Goal: Task Accomplishment & Management: Manage account settings

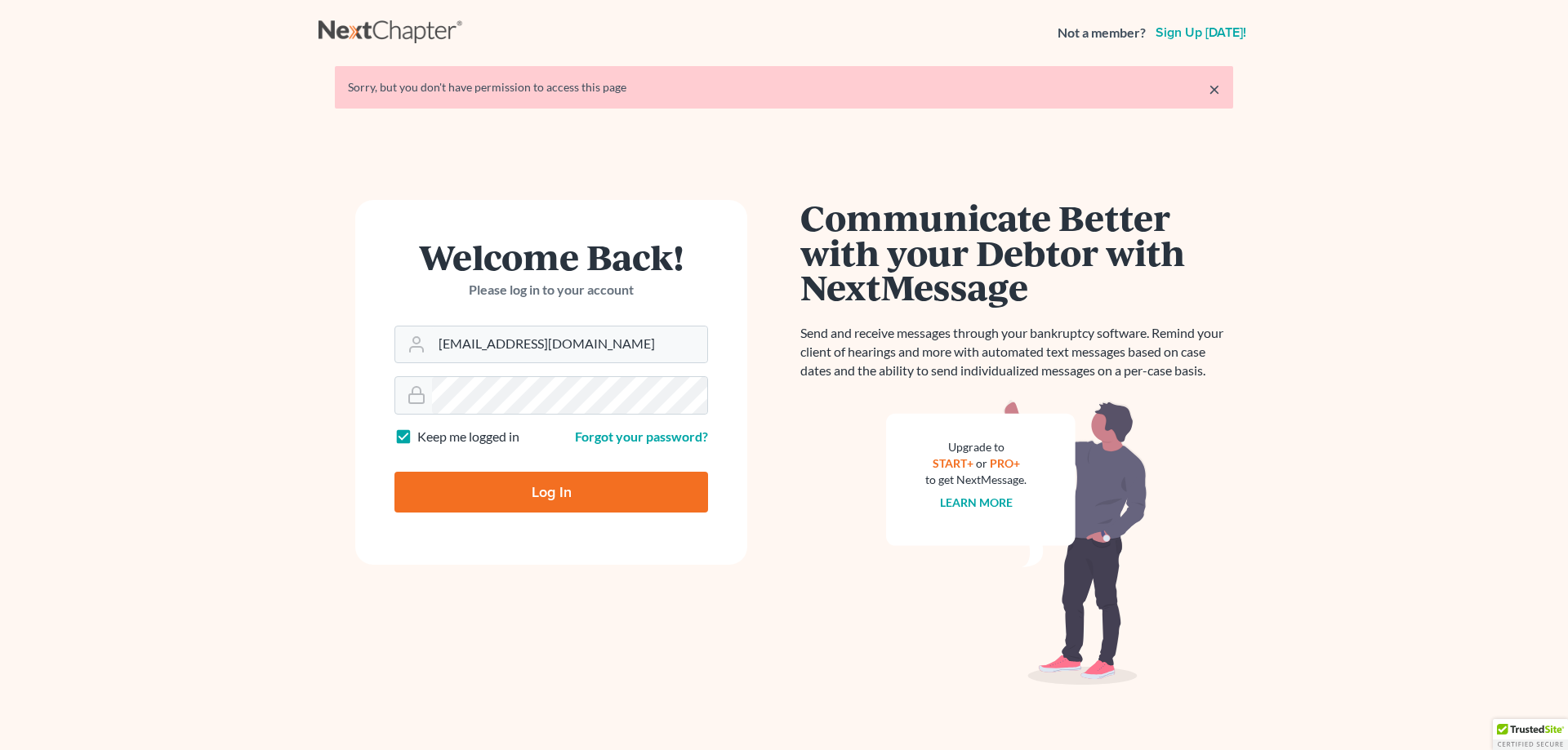
click at [546, 498] on input "Log In" at bounding box center [551, 492] width 314 height 40
type input "Thinking..."
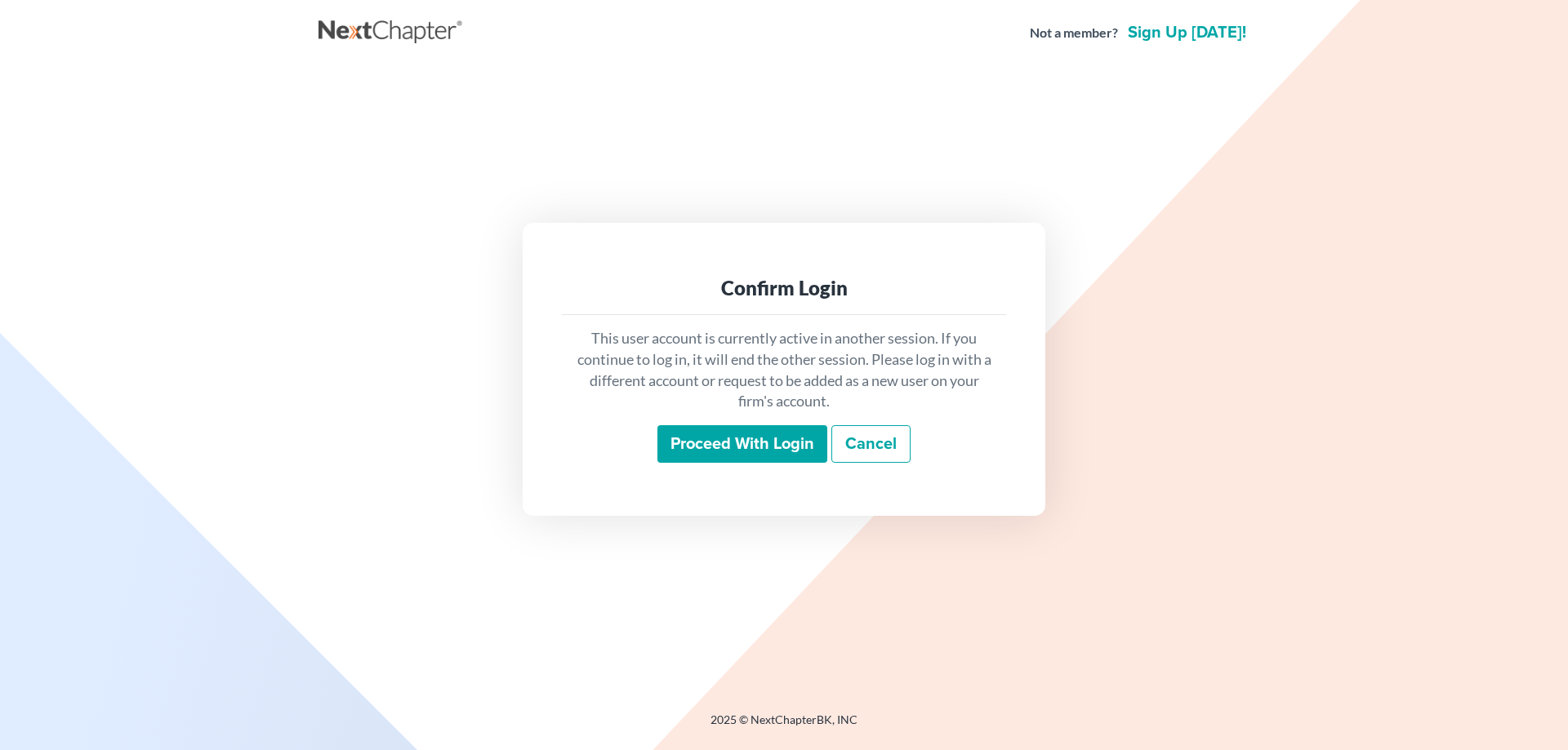
click at [754, 440] on input "Proceed with login" at bounding box center [742, 443] width 170 height 38
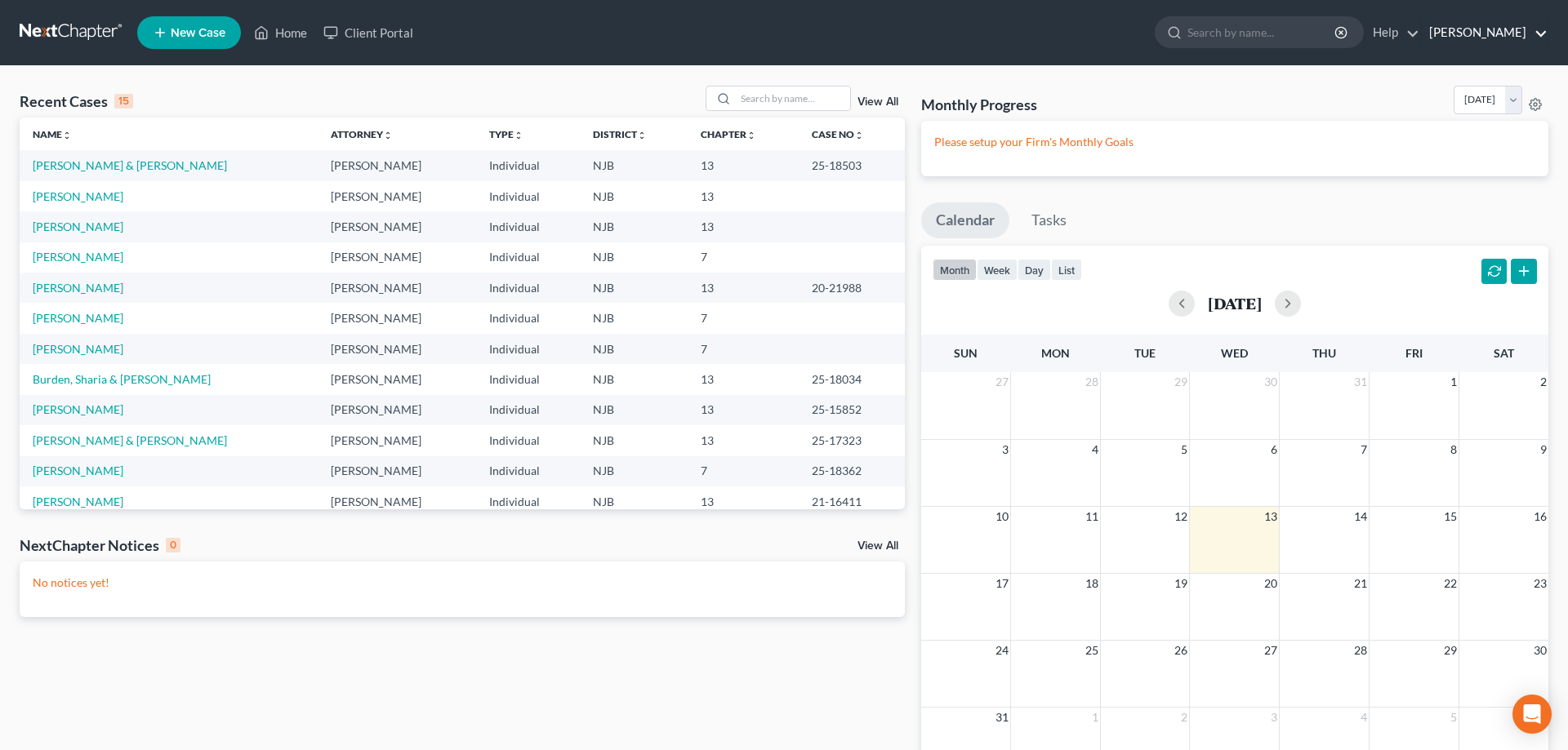
click at [1505, 33] on link "Terry Tucker" at bounding box center [1484, 33] width 127 height 30
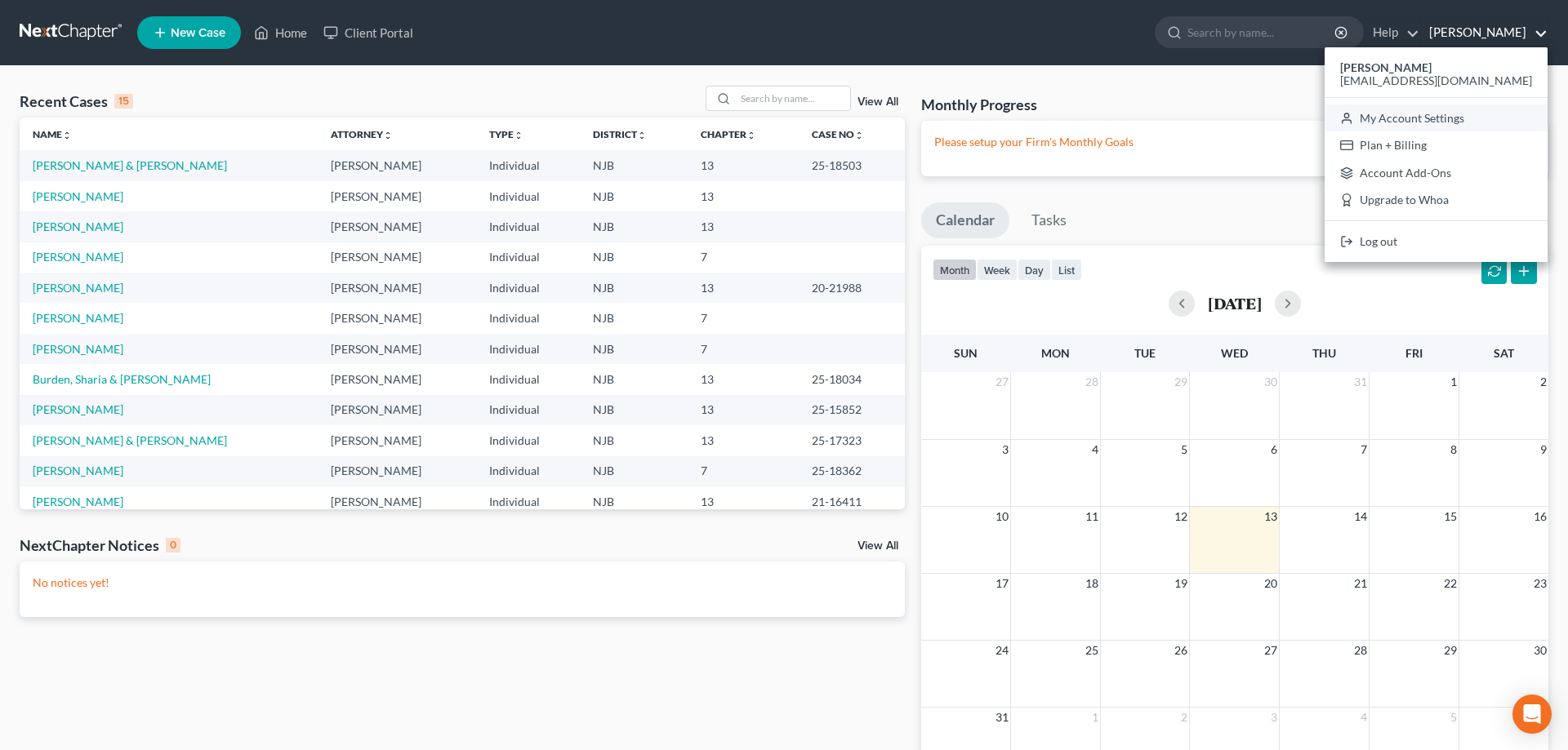
click at [1475, 116] on link "My Account Settings" at bounding box center [1436, 118] width 223 height 28
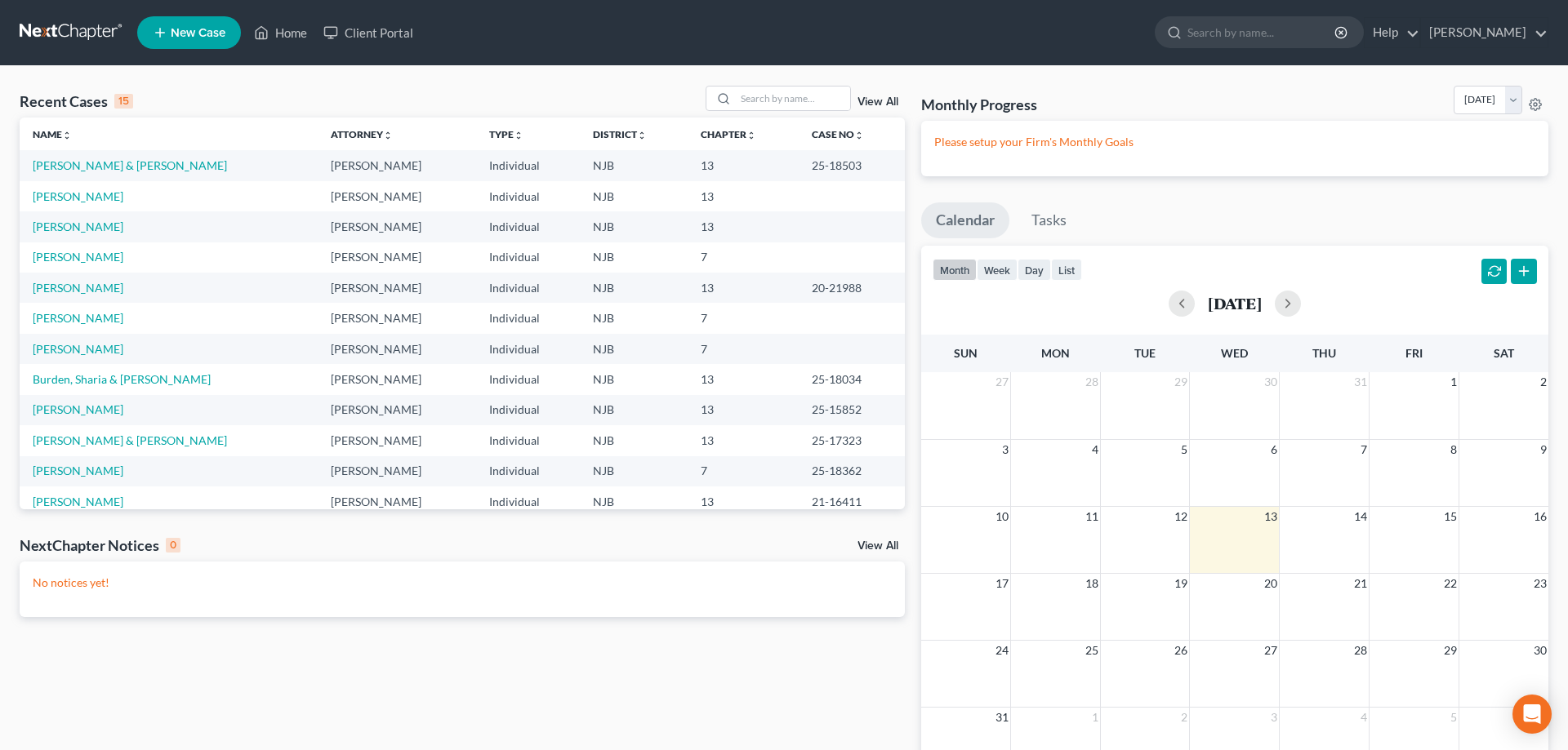
select select "24"
select select "33"
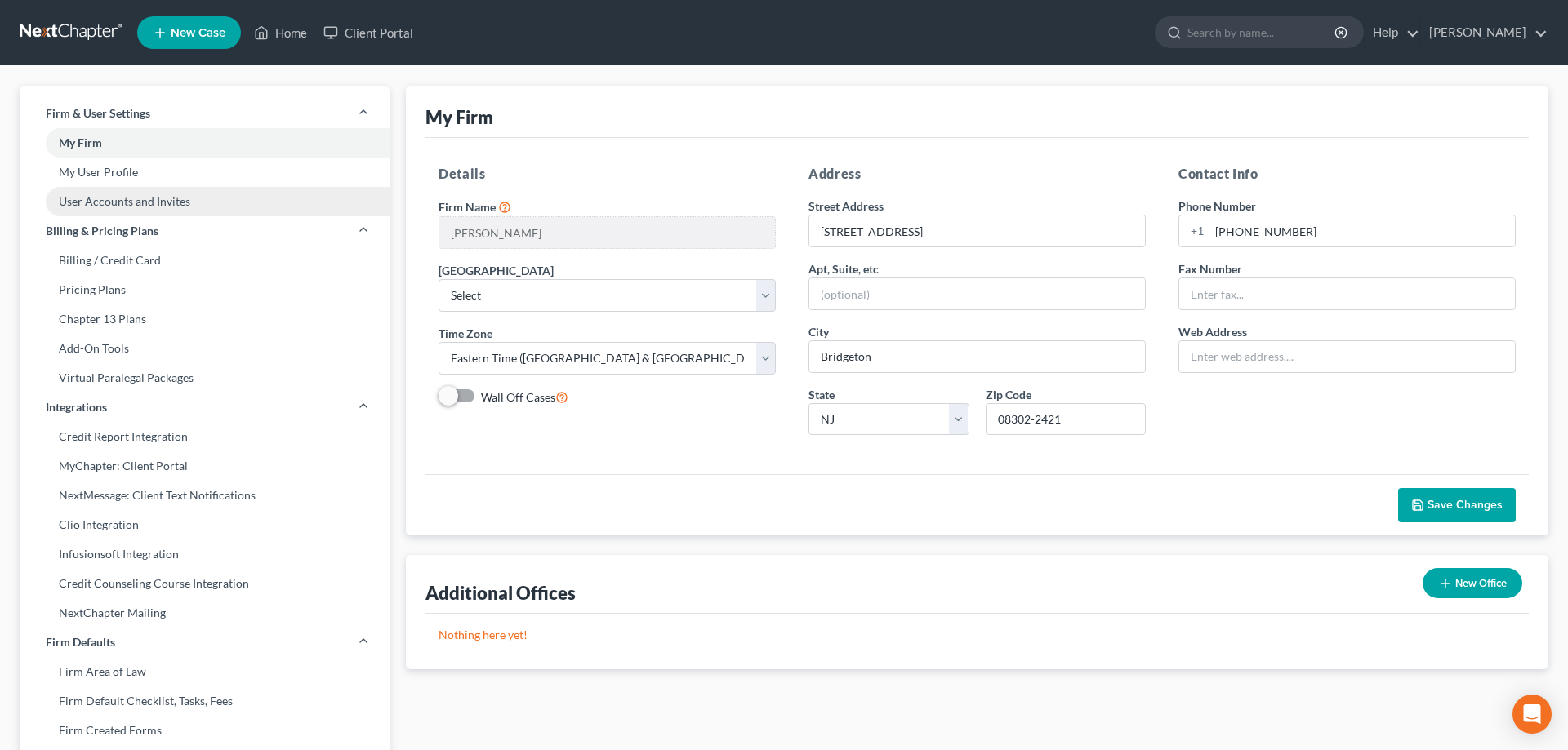
click at [114, 205] on link "User Accounts and Invites" at bounding box center [204, 201] width 370 height 30
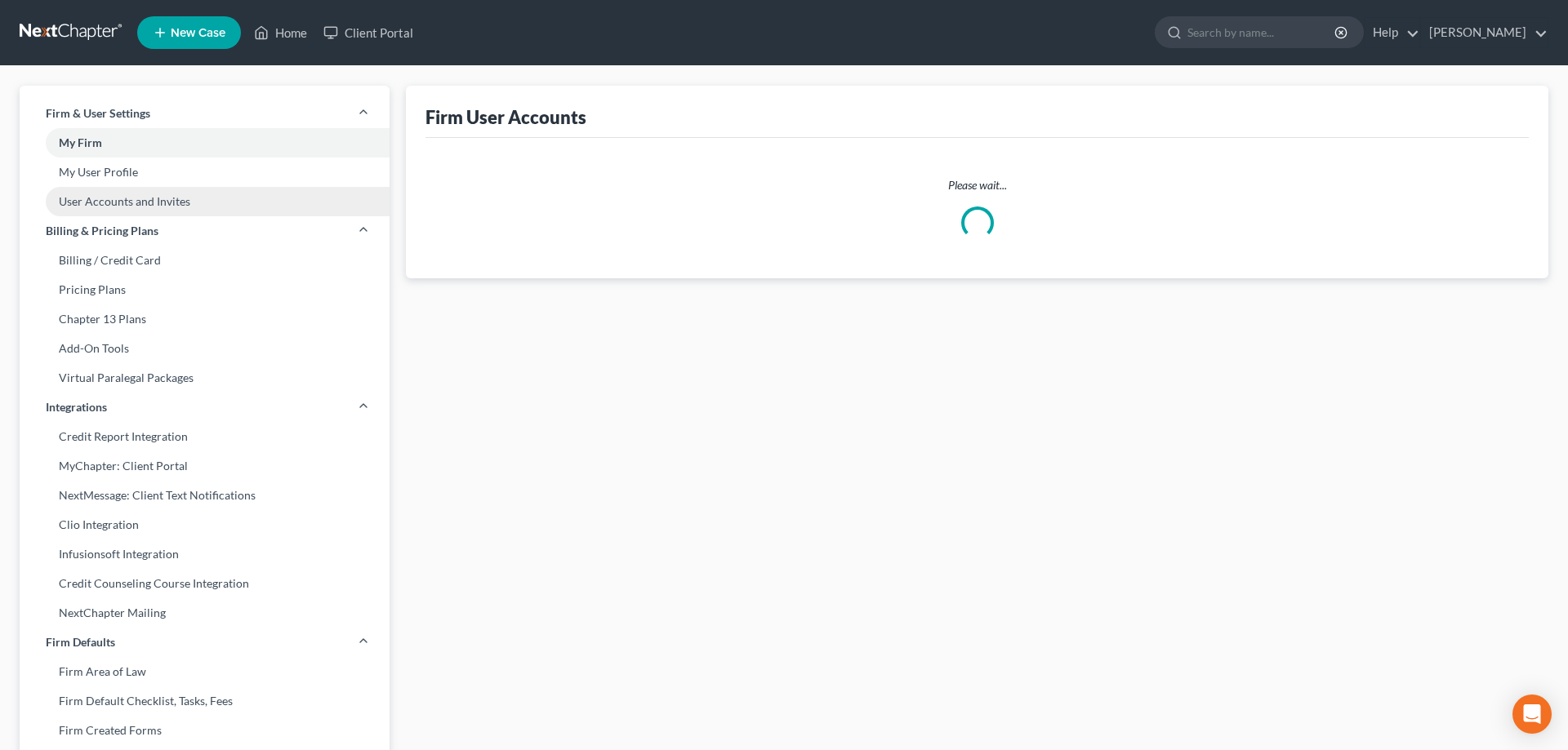
select select "0"
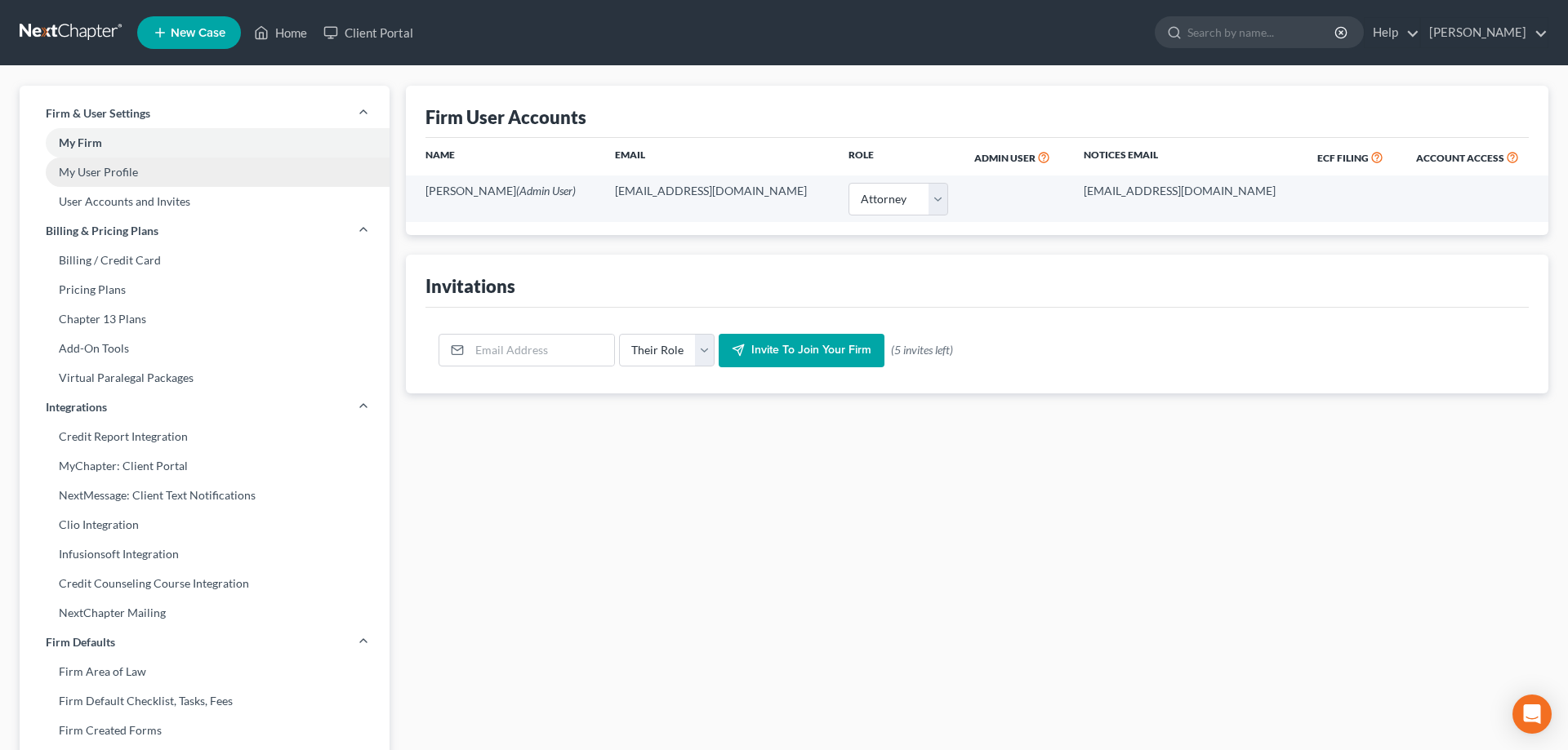
click at [115, 176] on link "My User Profile" at bounding box center [204, 172] width 370 height 30
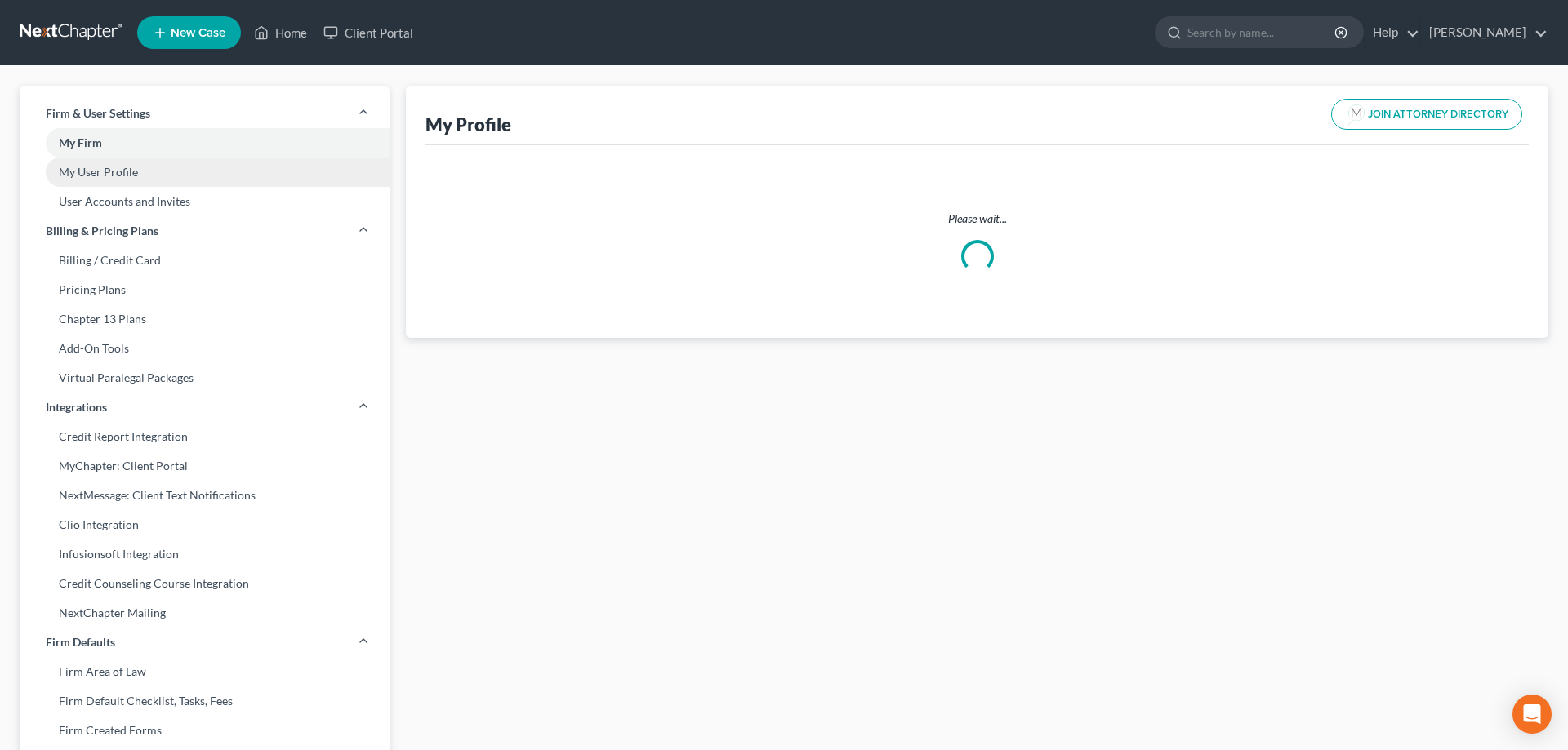
select select "33"
select select "51"
select select "attorney"
select select "0"
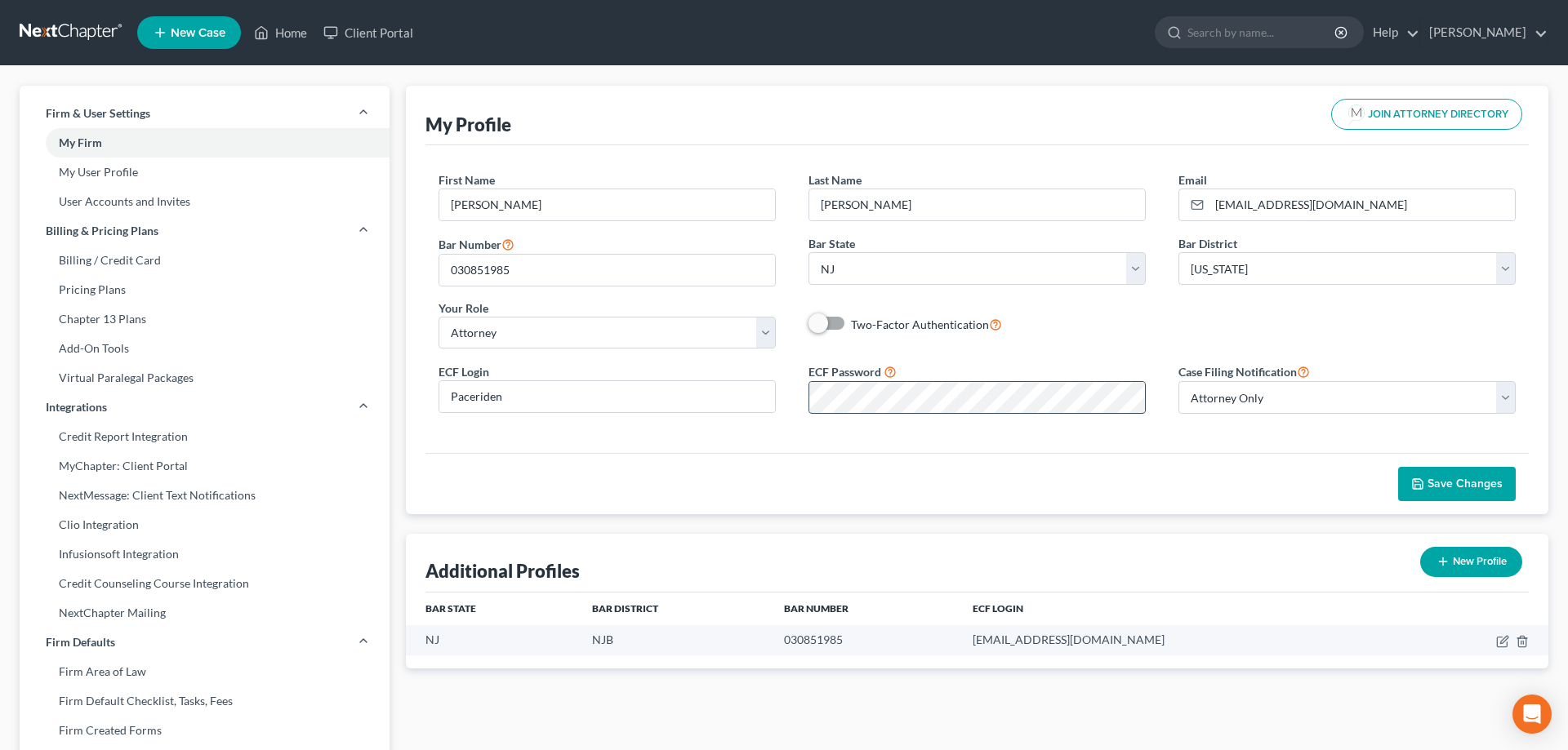
click at [808, 395] on div at bounding box center [976, 397] width 338 height 33
click at [1415, 483] on icon "button" at bounding box center [1418, 485] width 13 height 13
